Goal: Check status

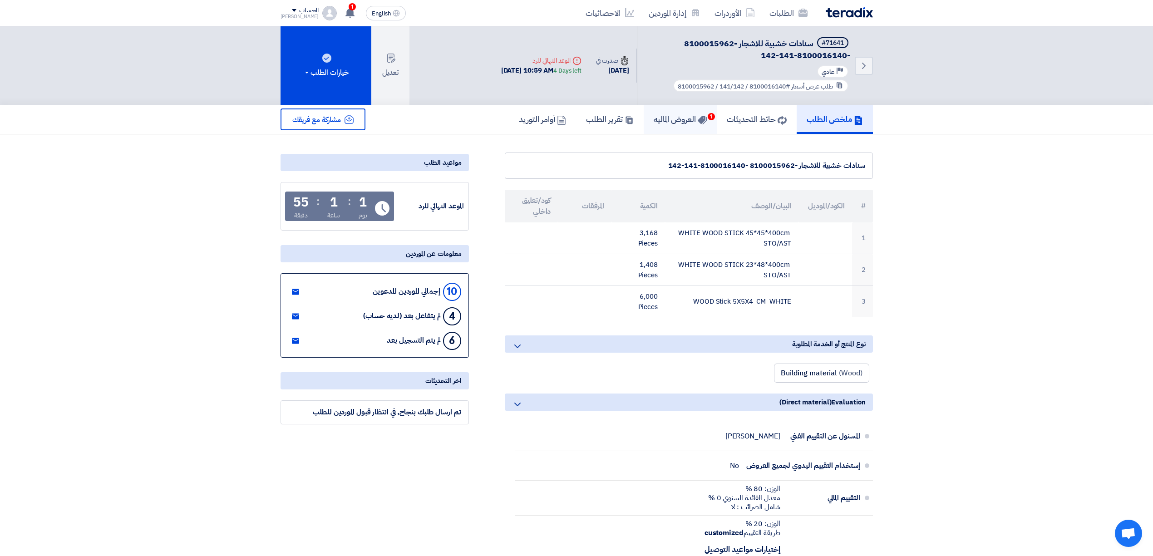
click at [656, 129] on link "العروض الماليه 1" at bounding box center [680, 119] width 73 height 29
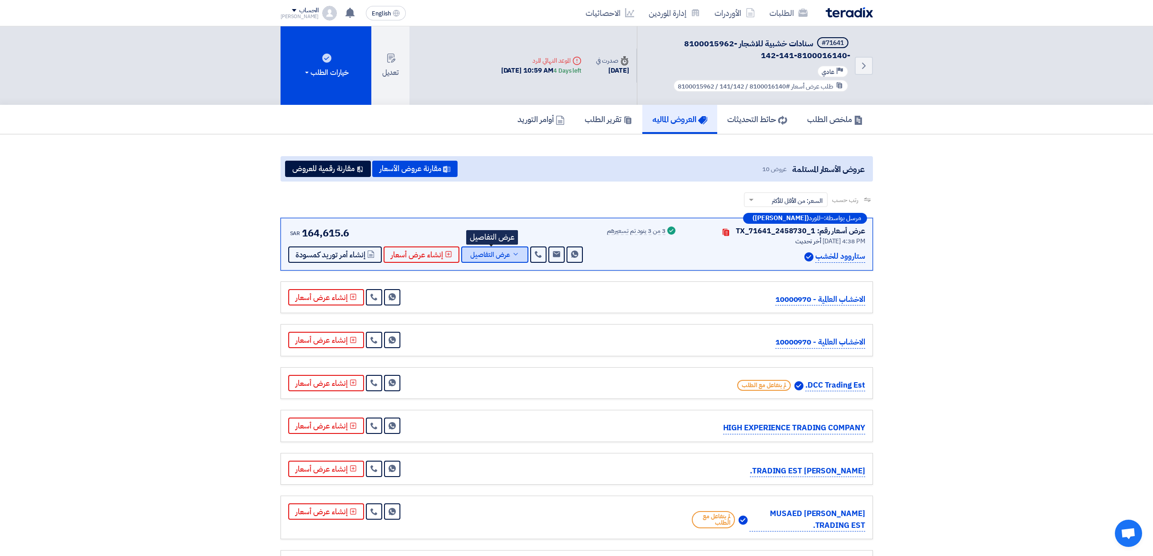
click at [483, 247] on button "عرض التفاصيل" at bounding box center [494, 254] width 67 height 16
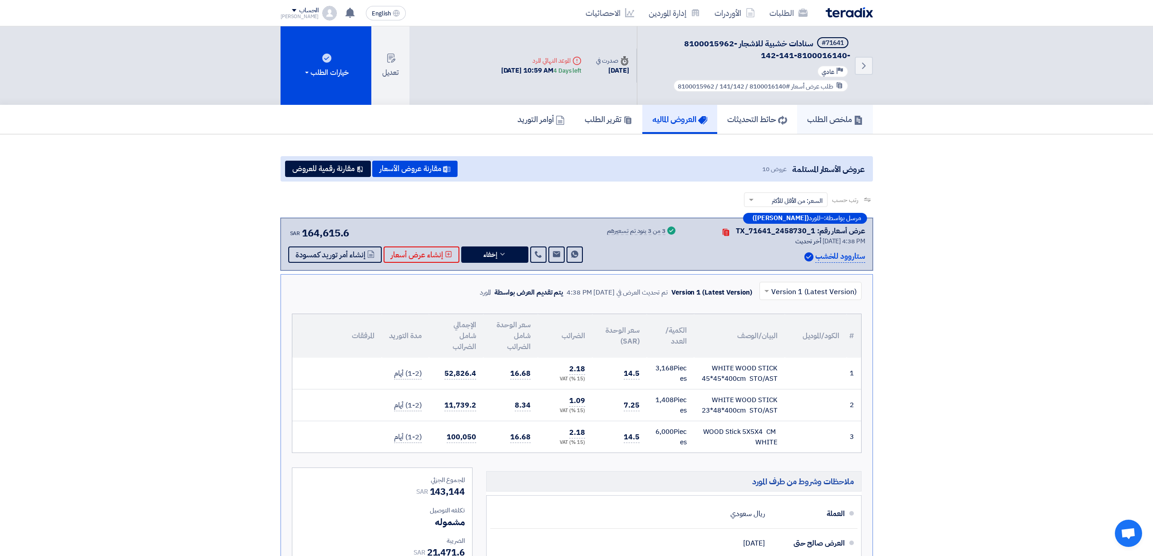
click at [823, 117] on h5 "ملخص الطلب" at bounding box center [835, 119] width 56 height 10
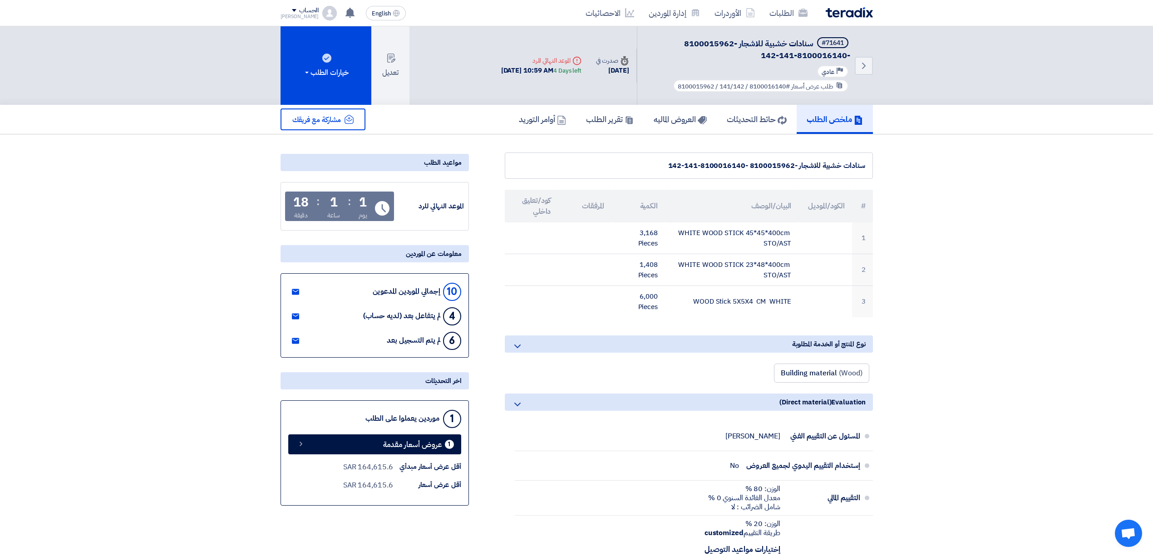
click at [830, 13] on img at bounding box center [849, 12] width 47 height 10
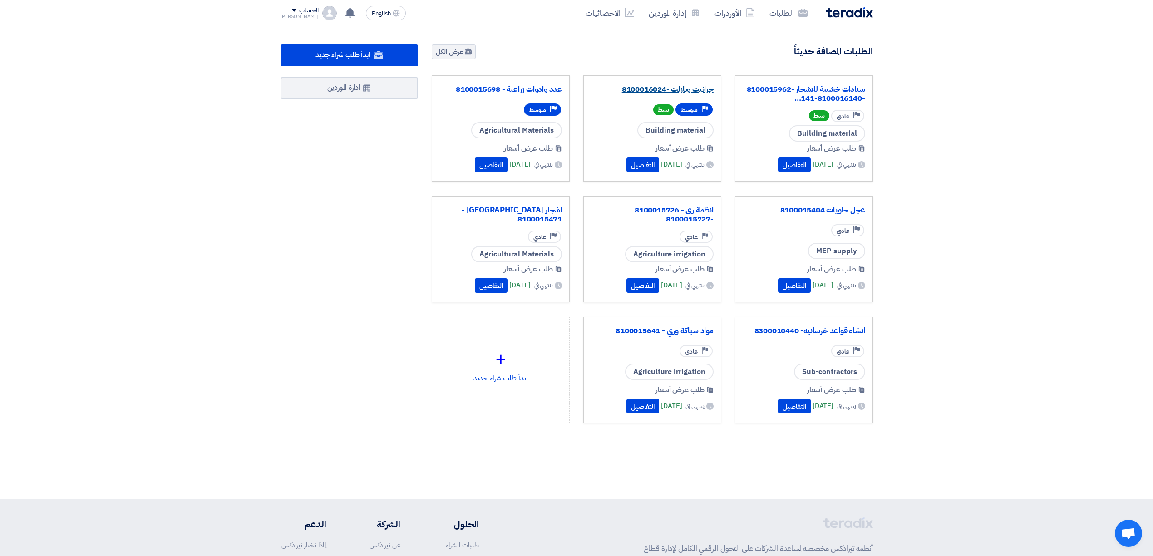
click at [684, 85] on link "جرانيت وبازلت -8100016024" at bounding box center [652, 89] width 123 height 9
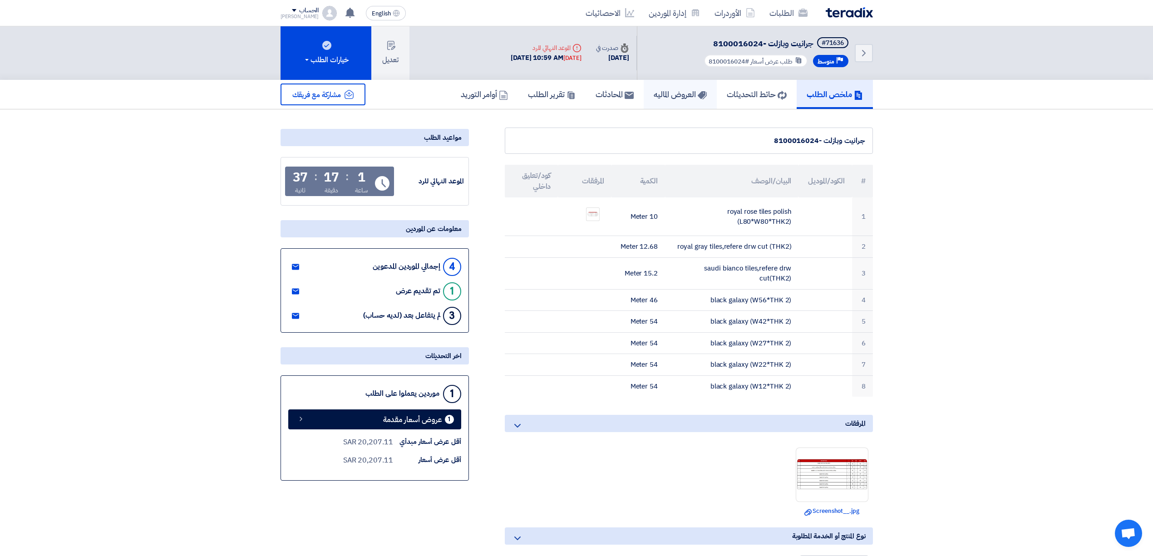
click at [671, 94] on h5 "العروض الماليه" at bounding box center [680, 94] width 53 height 10
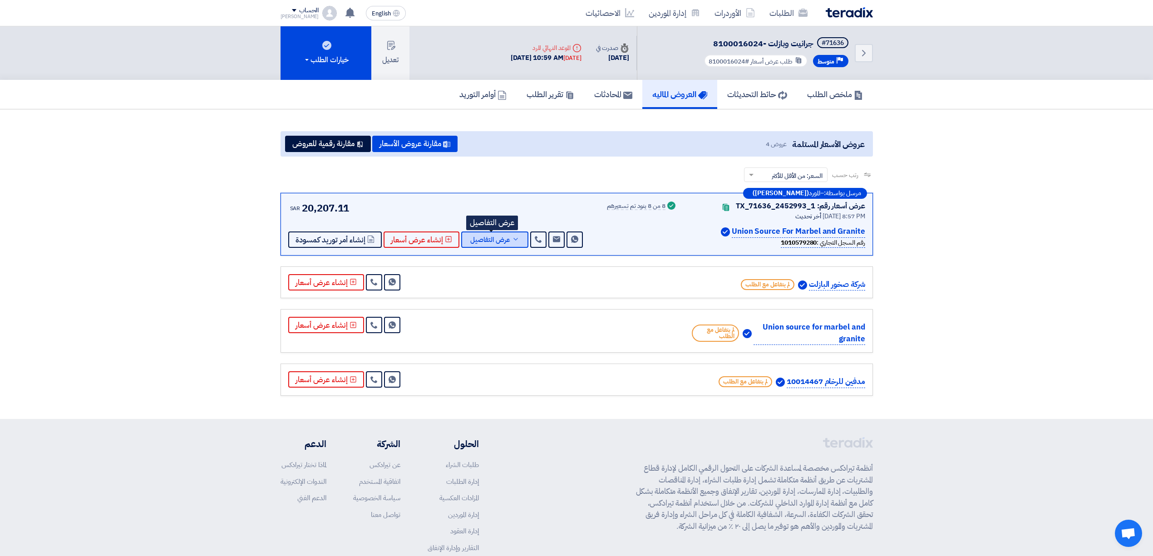
click at [493, 243] on span "عرض التفاصيل" at bounding box center [490, 239] width 40 height 7
